Goal: Share content

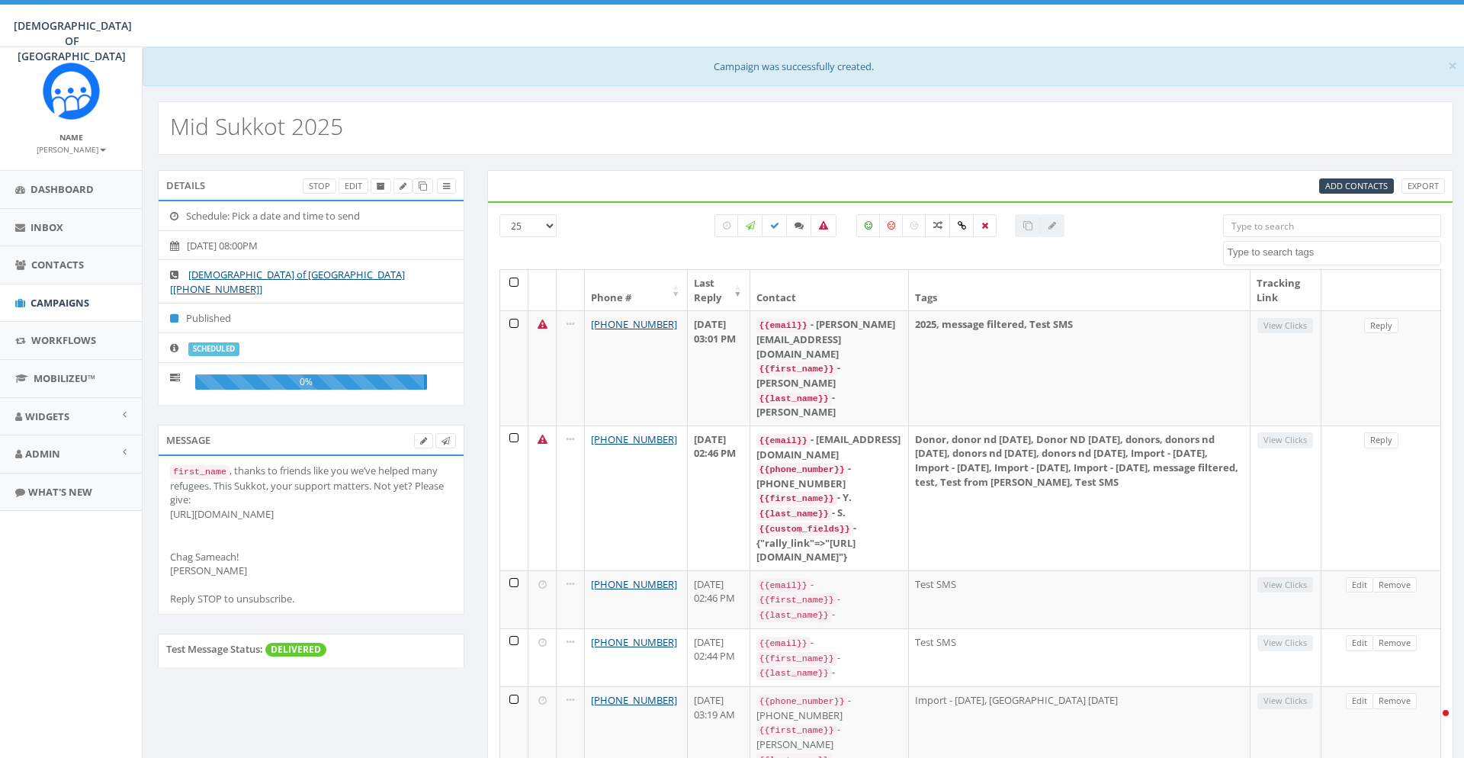
select select
click at [80, 191] on span "Dashboard" at bounding box center [62, 189] width 63 height 14
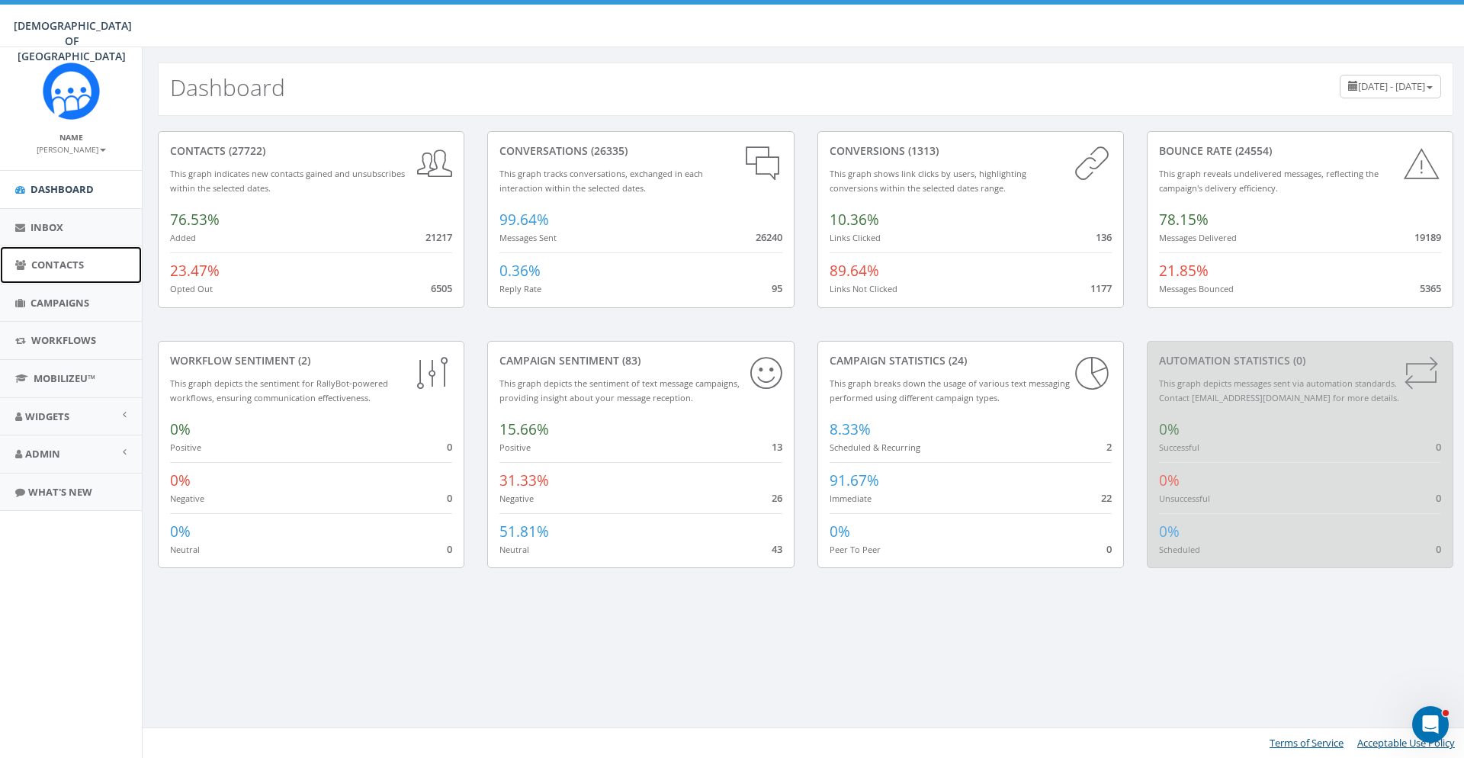
click at [77, 256] on link "Contacts" at bounding box center [71, 264] width 142 height 37
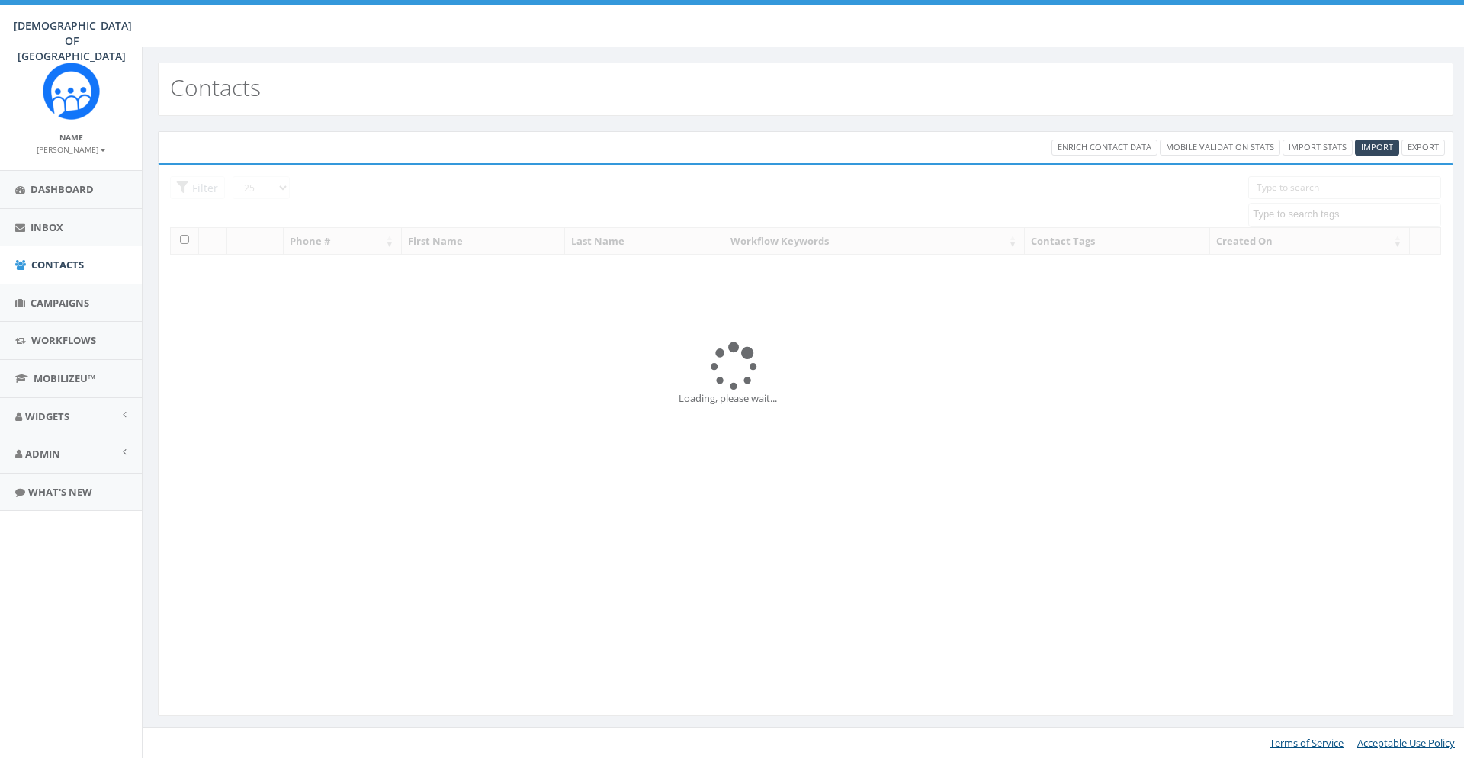
select select
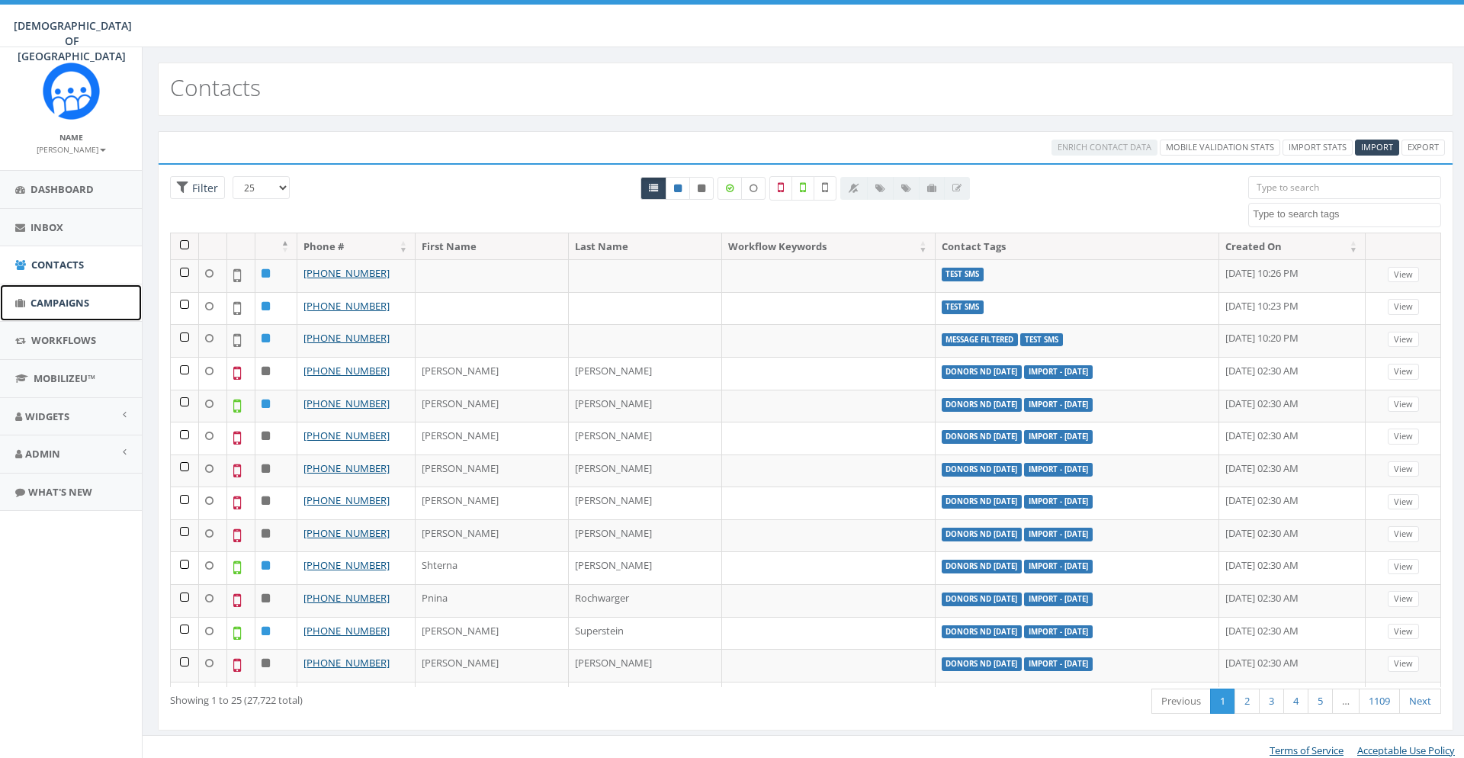
click at [87, 300] on span "Campaigns" at bounding box center [60, 303] width 59 height 14
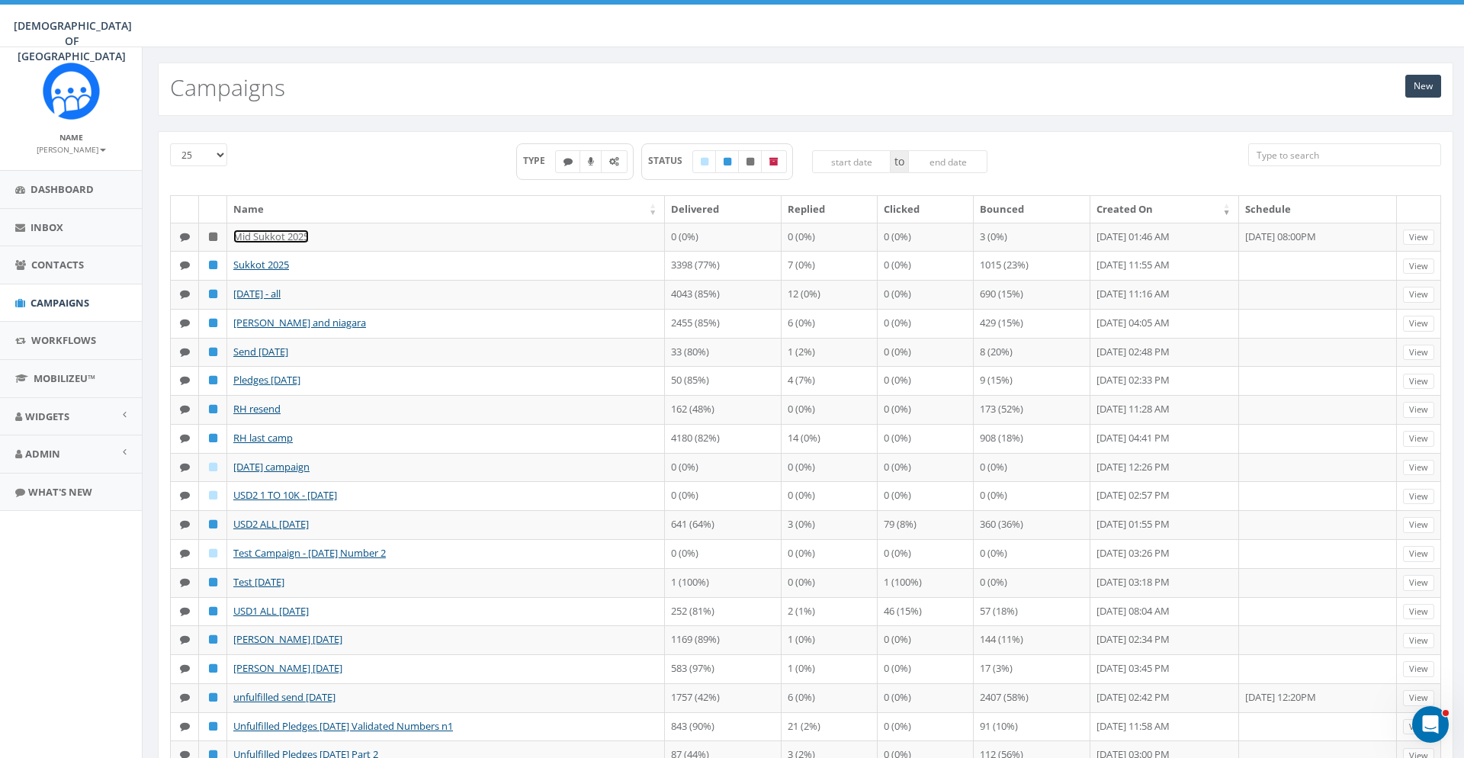
drag, startPoint x: 275, startPoint y: 232, endPoint x: 336, endPoint y: 181, distance: 79.1
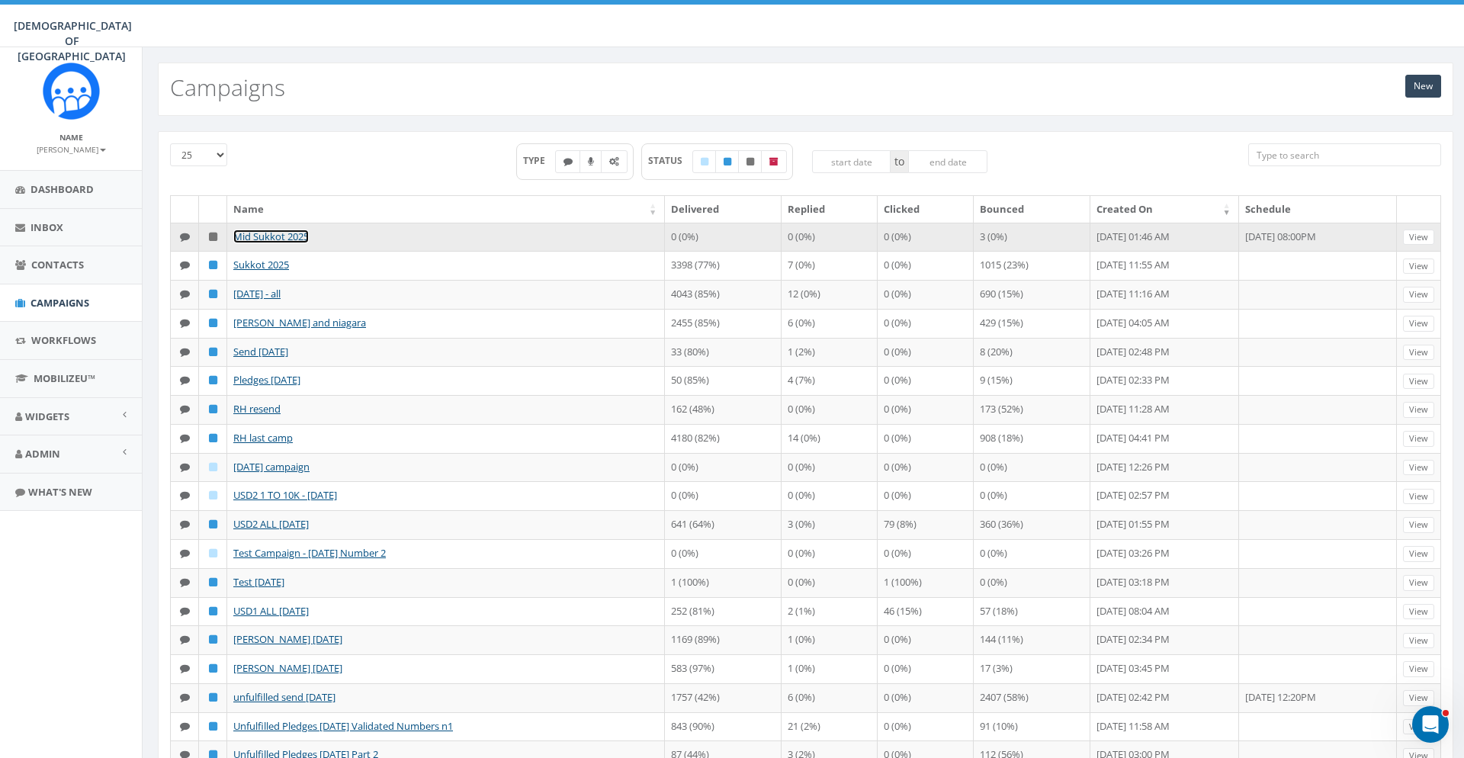
click at [291, 237] on link "Mid Sukkot 2025" at bounding box center [270, 237] width 75 height 14
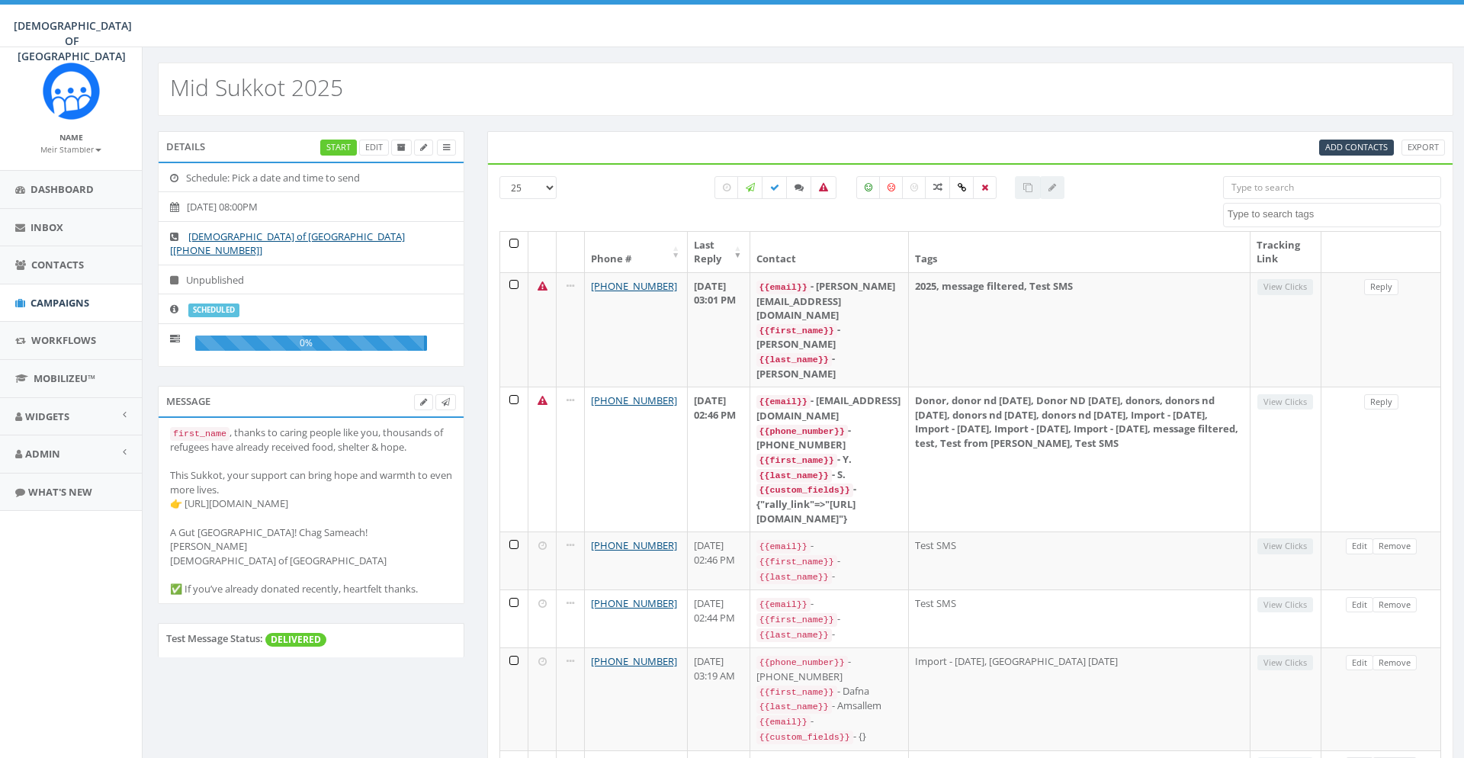
select select
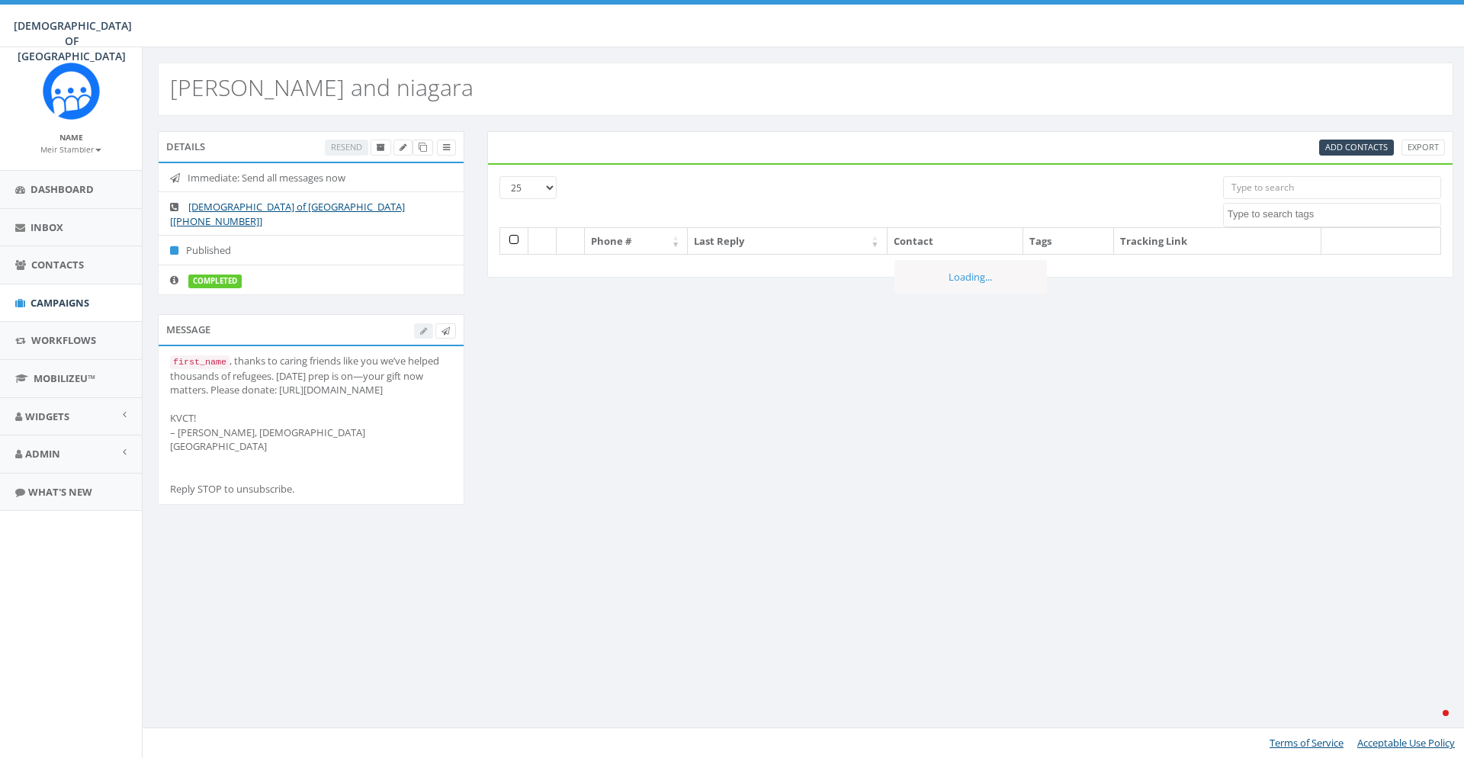
select select
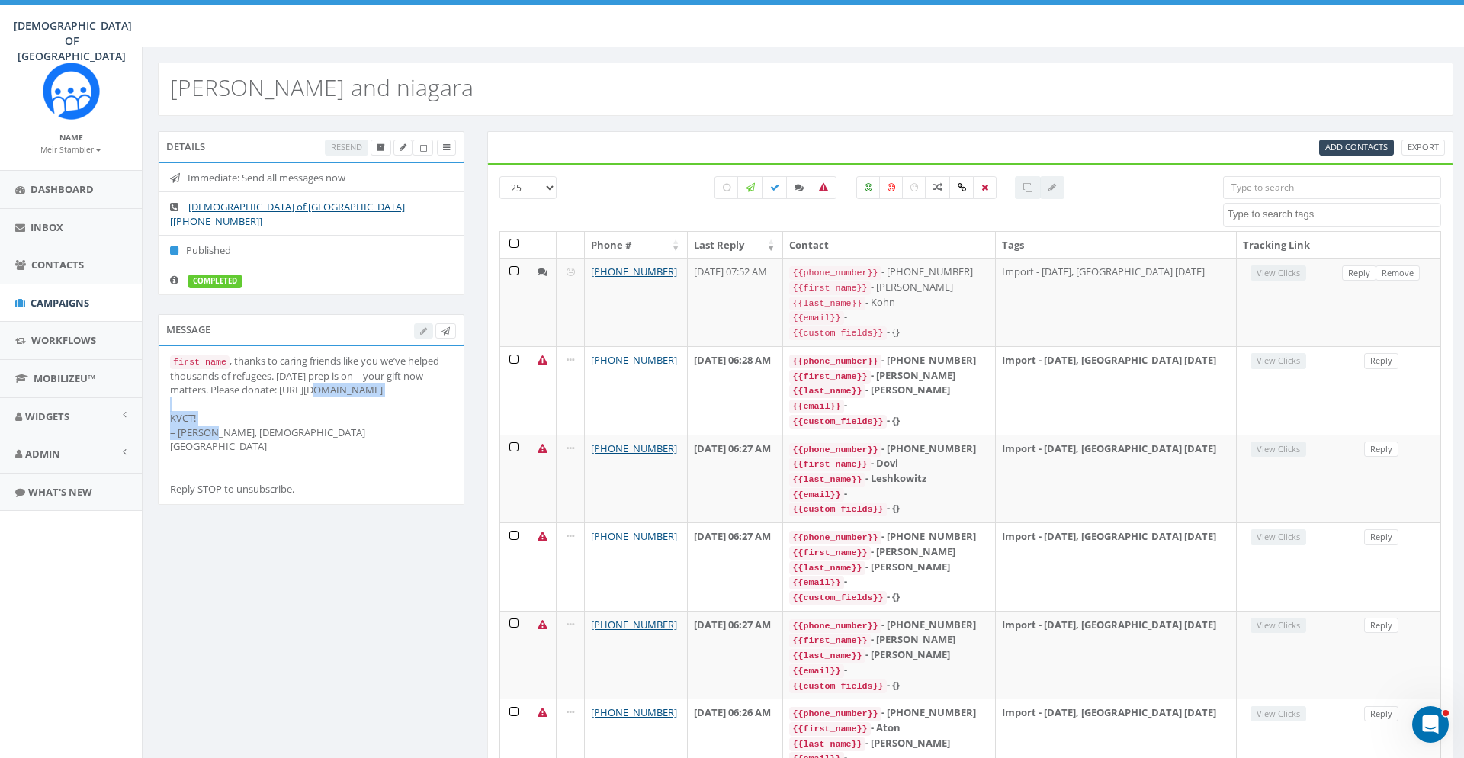
drag, startPoint x: 445, startPoint y: 376, endPoint x: 306, endPoint y: 374, distance: 139.6
click at [306, 374] on div "first_name , thanks to caring friends like you we’ve helped thousands of refuge…" at bounding box center [311, 425] width 282 height 143
copy div "[URL][DOMAIN_NAME]"
